Goal: Transaction & Acquisition: Purchase product/service

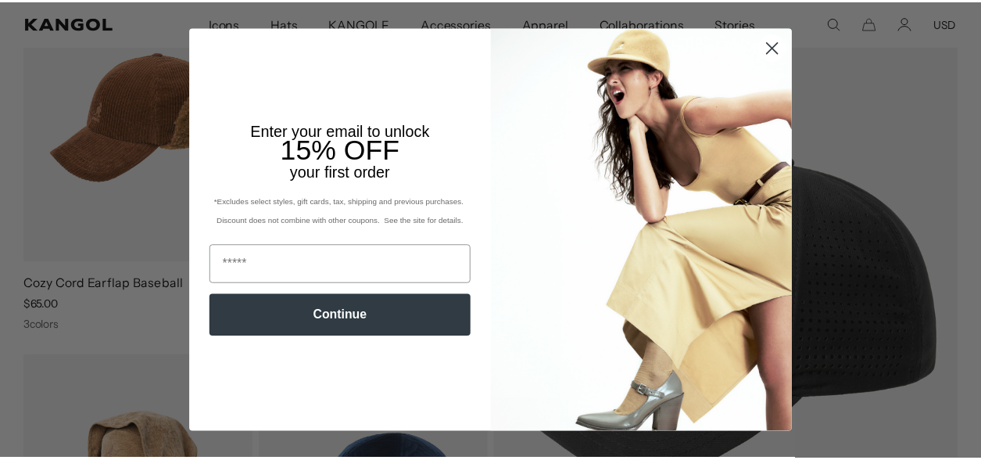
scroll to position [0, 321]
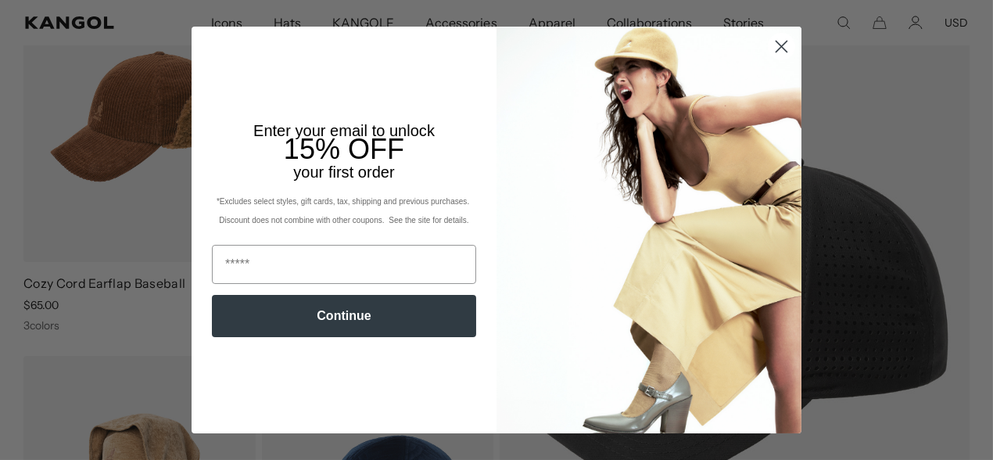
click at [776, 41] on icon "Close dialog" at bounding box center [781, 46] width 11 height 11
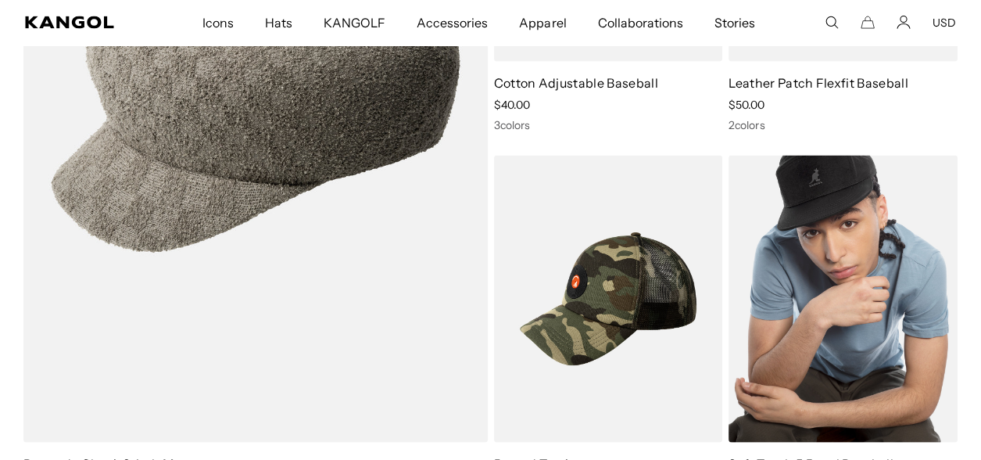
scroll to position [0, 0]
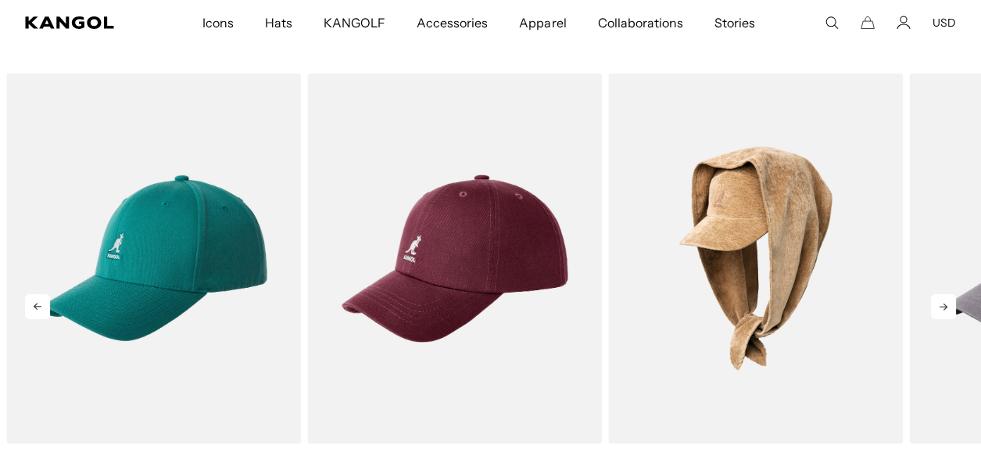
click at [933, 294] on icon at bounding box center [943, 306] width 25 height 25
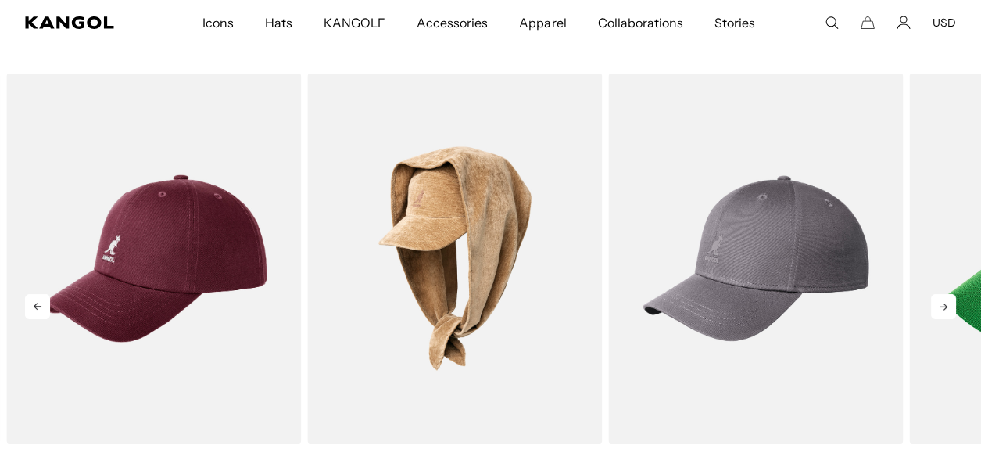
click at [933, 294] on icon at bounding box center [943, 306] width 25 height 25
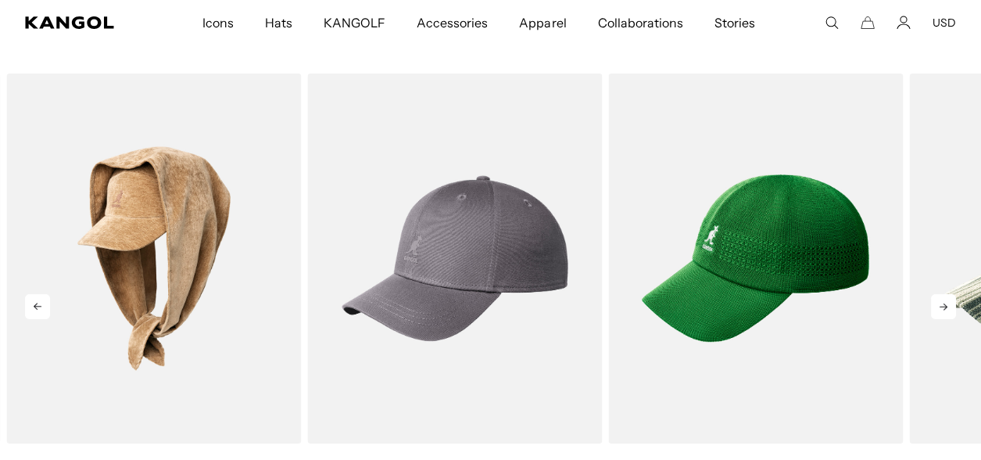
click at [933, 294] on icon at bounding box center [943, 306] width 25 height 25
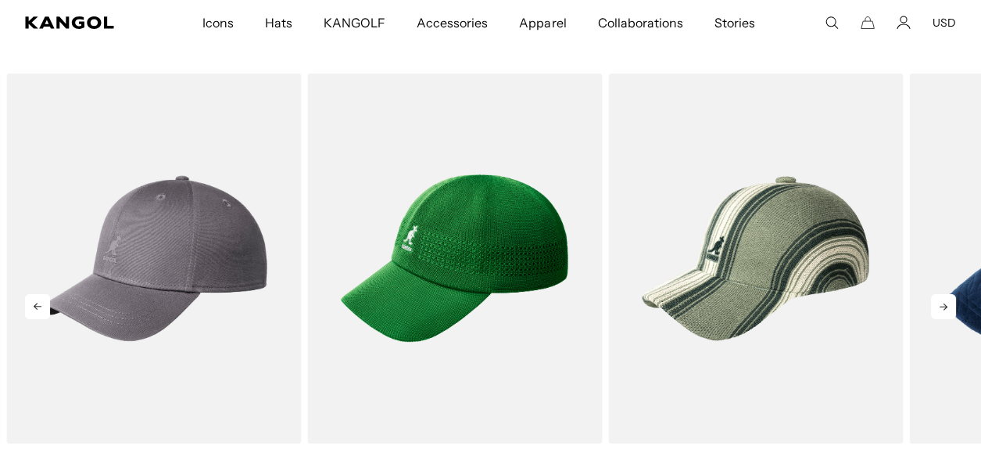
click at [933, 294] on icon at bounding box center [943, 306] width 25 height 25
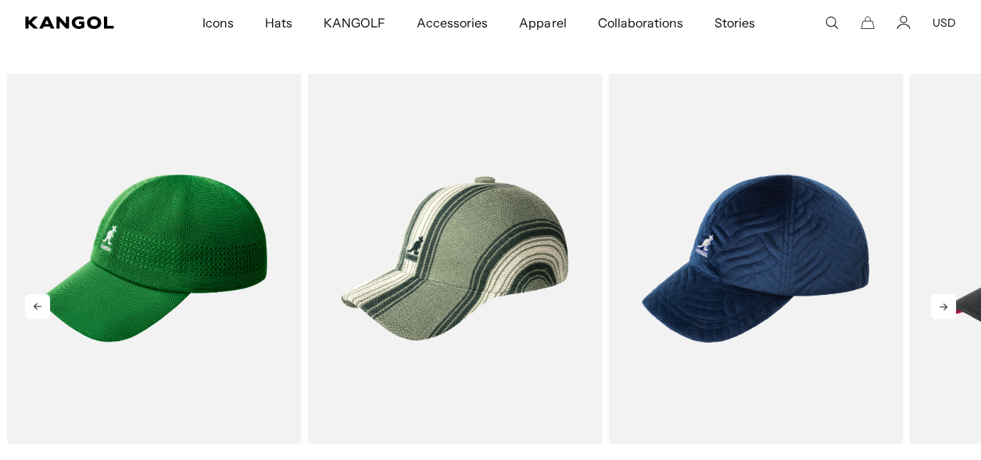
click at [933, 294] on icon at bounding box center [943, 306] width 25 height 25
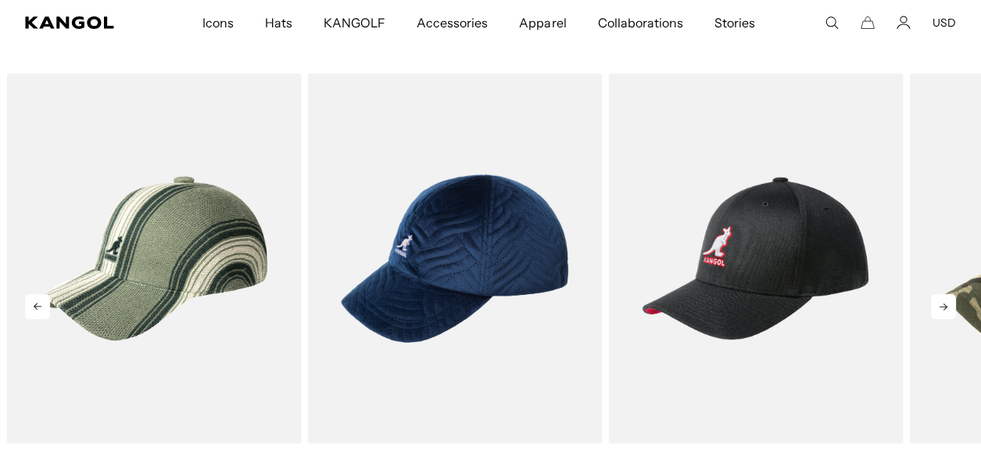
click at [933, 294] on icon at bounding box center [943, 306] width 25 height 25
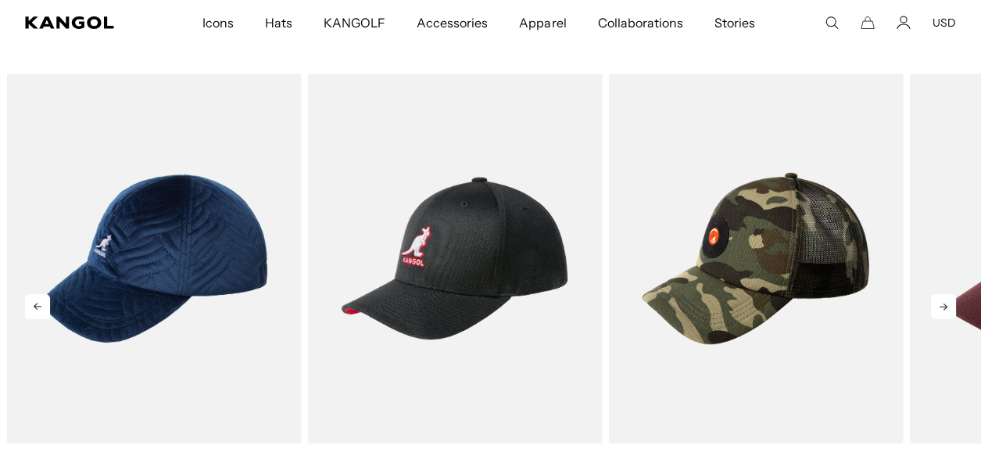
click at [933, 294] on icon at bounding box center [943, 306] width 25 height 25
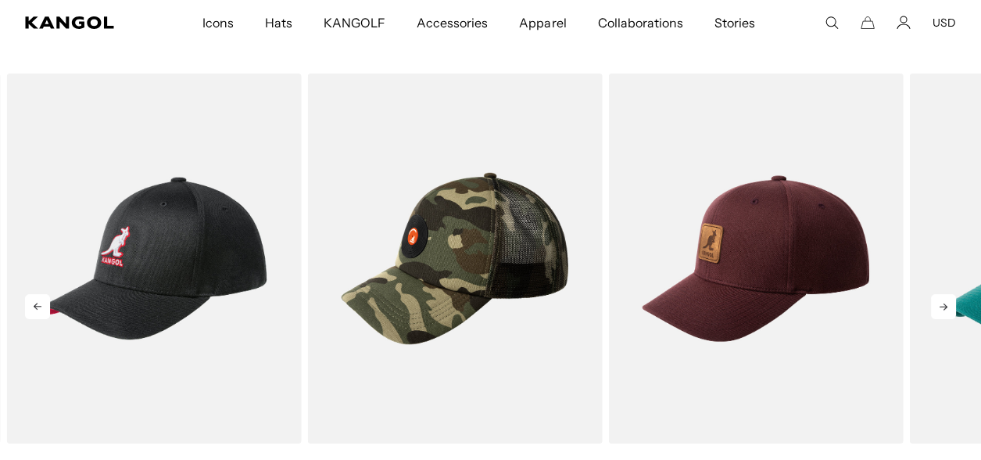
click at [933, 294] on icon at bounding box center [943, 306] width 25 height 25
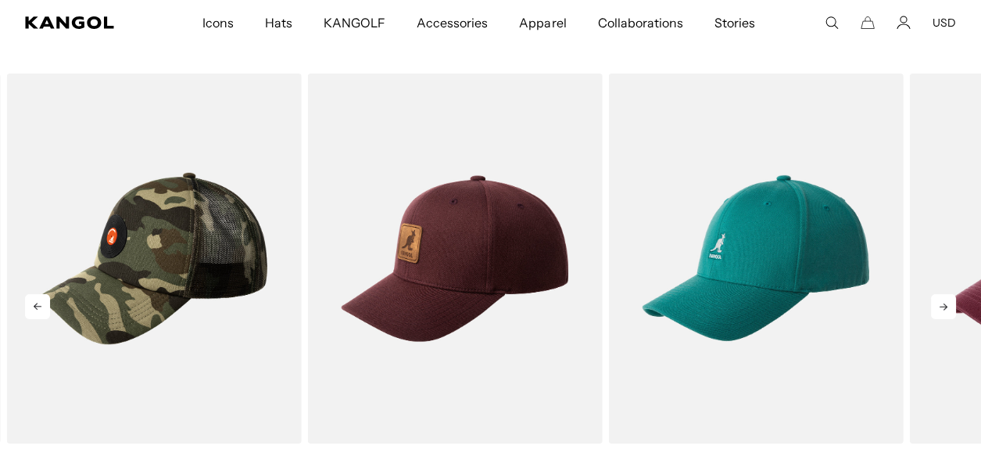
click at [933, 294] on icon at bounding box center [943, 306] width 25 height 25
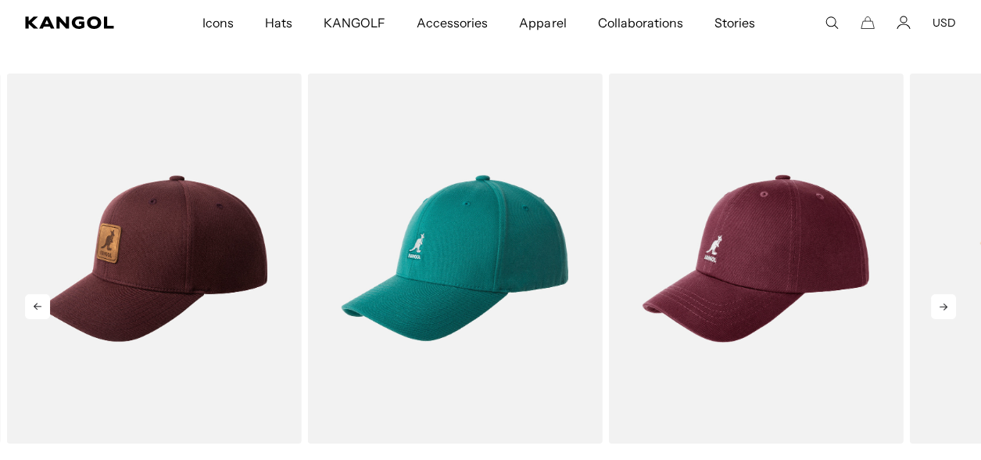
click at [933, 294] on icon at bounding box center [943, 306] width 25 height 25
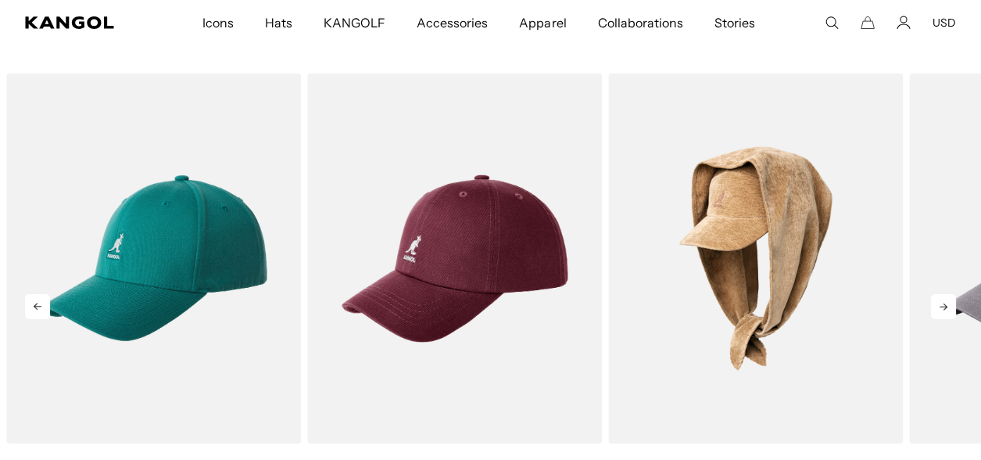
click at [933, 294] on icon at bounding box center [943, 306] width 25 height 25
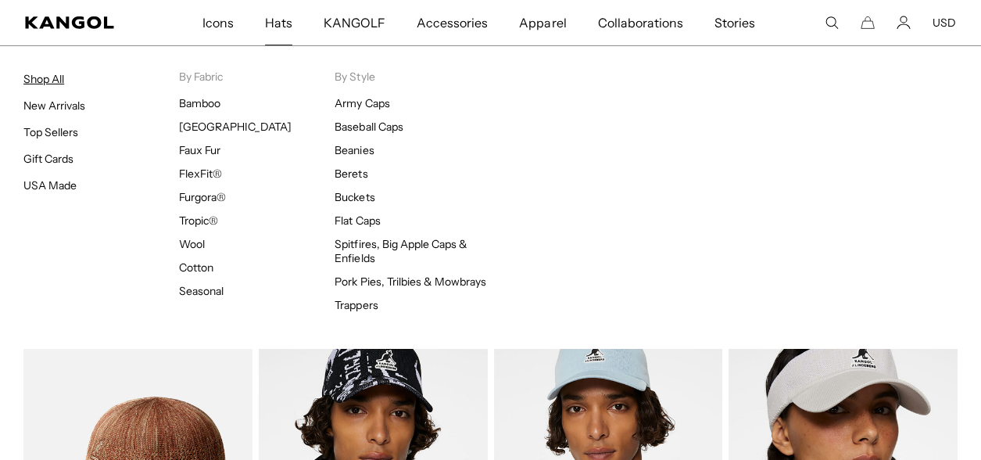
click at [38, 74] on link "Shop All" at bounding box center [43, 79] width 41 height 14
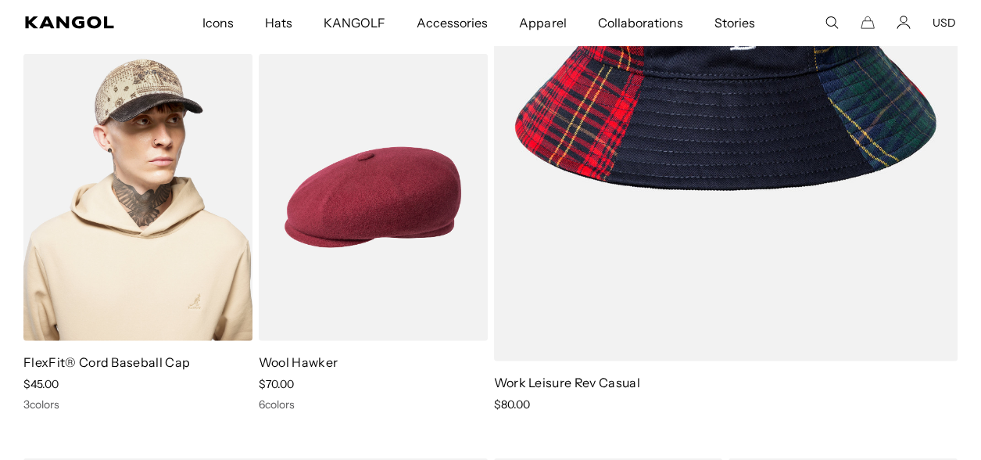
click at [130, 248] on img at bounding box center [137, 198] width 229 height 288
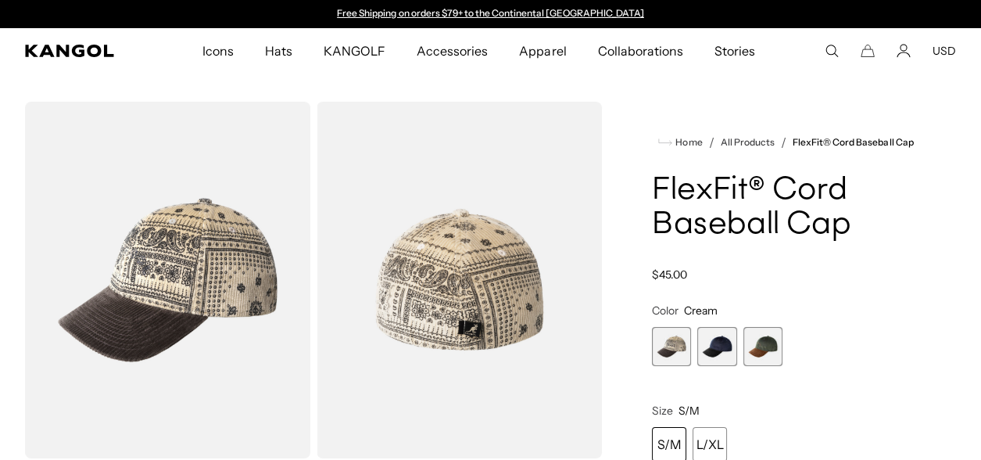
click at [765, 344] on span "3 of 3" at bounding box center [762, 346] width 39 height 39
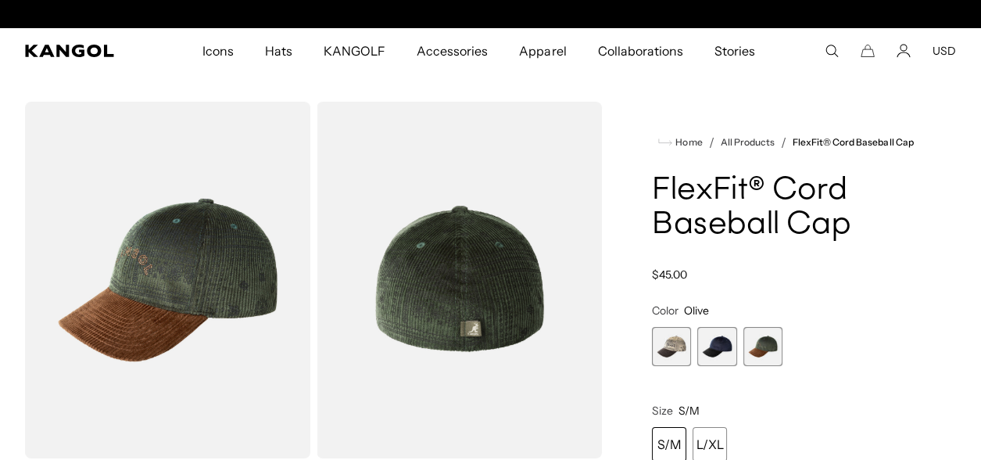
scroll to position [0, 321]
click at [716, 342] on span "2 of 3" at bounding box center [716, 346] width 39 height 39
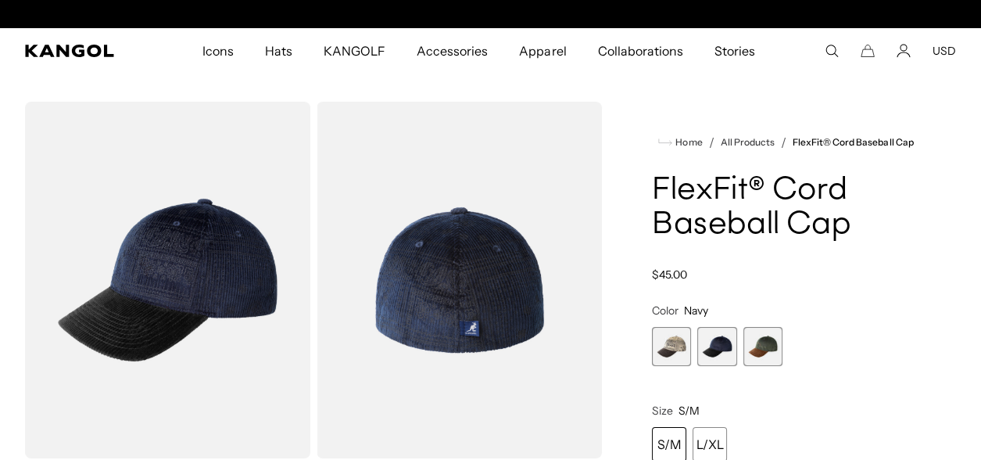
click at [669, 342] on span "1 of 3" at bounding box center [671, 346] width 39 height 39
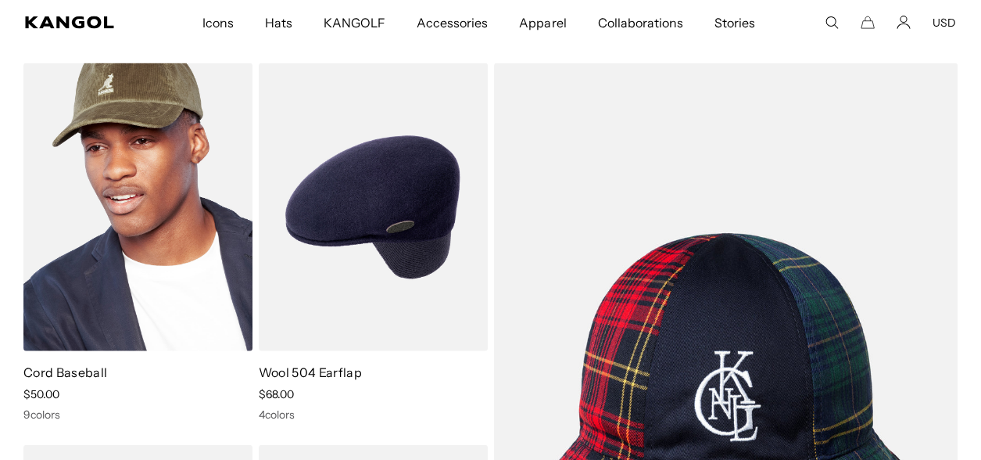
scroll to position [0, 321]
click at [126, 120] on img at bounding box center [137, 207] width 229 height 288
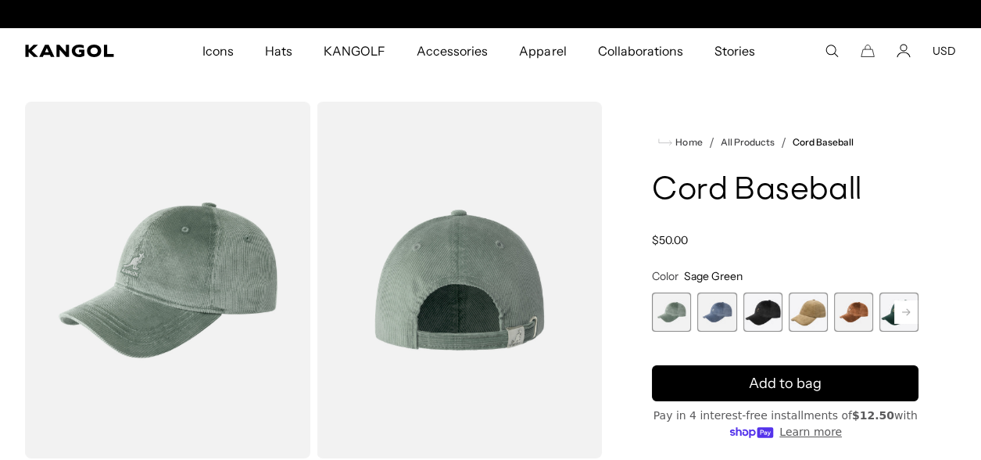
scroll to position [0, 321]
click at [913, 309] on rect at bounding box center [905, 311] width 23 height 23
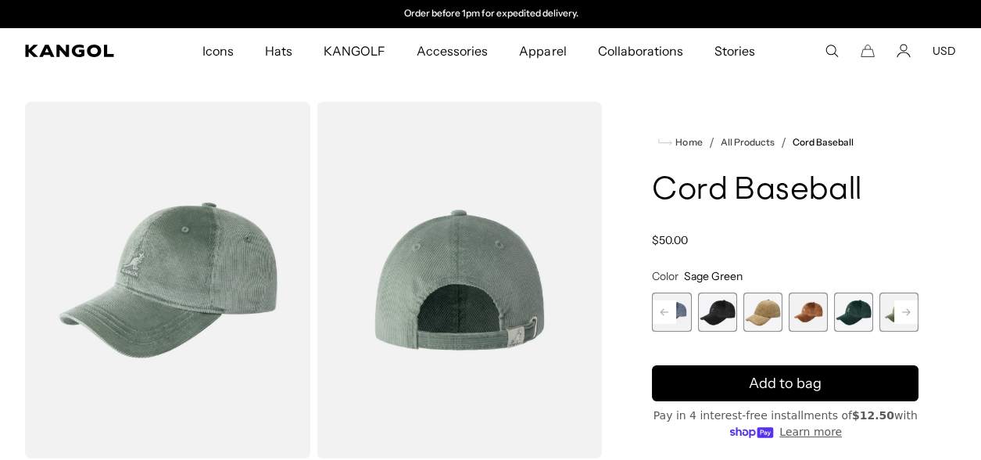
click at [913, 309] on rect at bounding box center [905, 311] width 23 height 23
click at [711, 303] on span "4 of 9" at bounding box center [716, 311] width 39 height 39
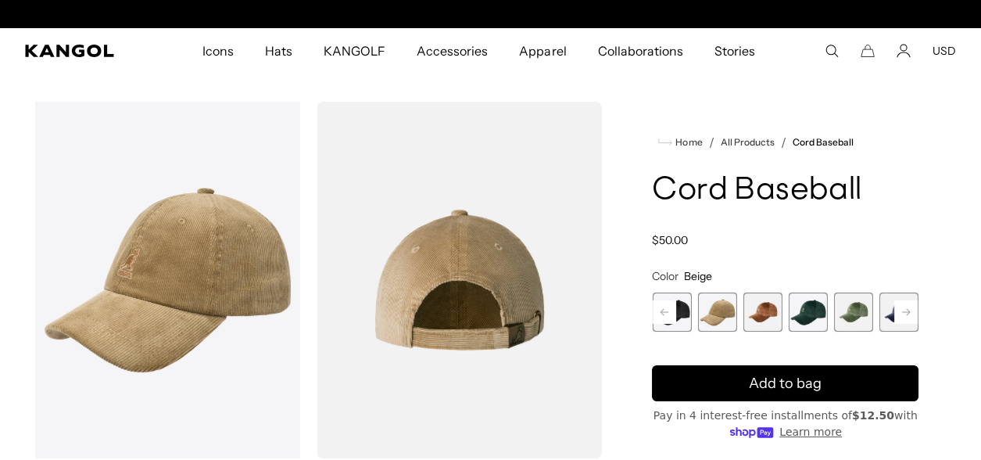
scroll to position [0, 321]
click at [754, 302] on span "5 of 9" at bounding box center [762, 311] width 39 height 39
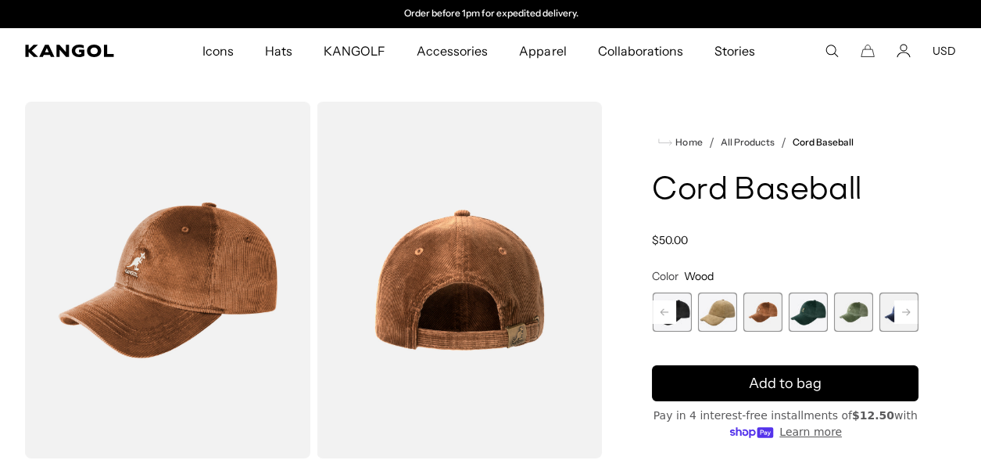
click at [905, 313] on rect at bounding box center [905, 311] width 23 height 23
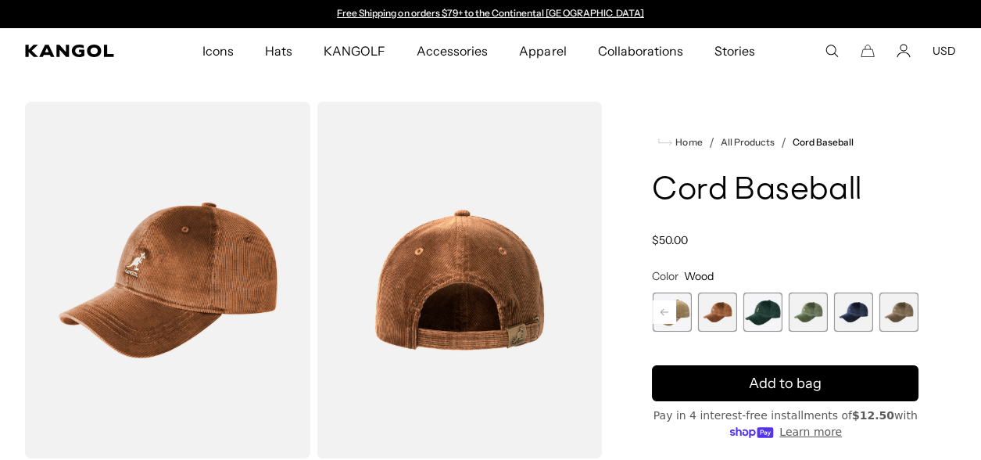
click at [905, 313] on span "9 of 9" at bounding box center [898, 311] width 39 height 39
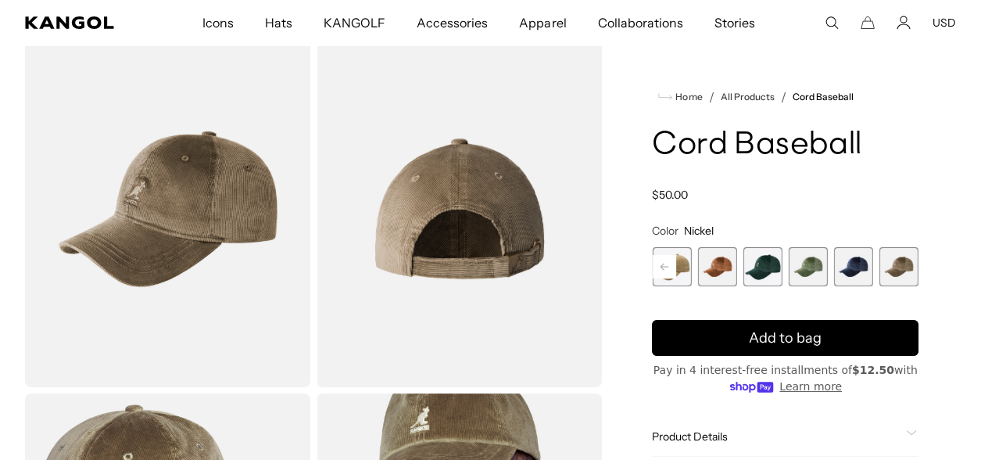
scroll to position [0, 321]
